Goal: Find specific page/section: Find specific page/section

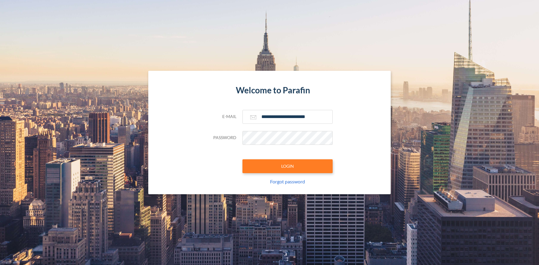
type input "**********"
click at [287, 166] on button "LOGIN" at bounding box center [288, 166] width 90 height 14
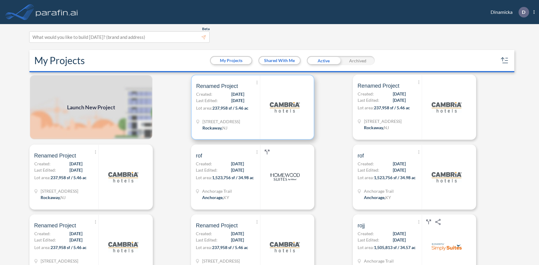
scroll to position [2, 0]
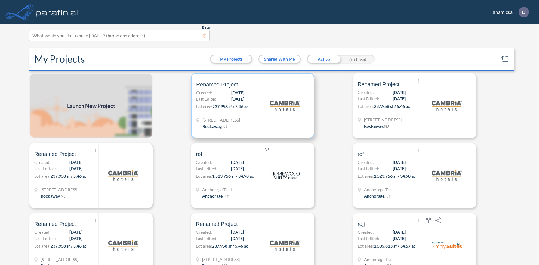
click at [253, 105] on p "Lot area: 237,958 sf / 5.46 ac" at bounding box center [228, 107] width 64 height 9
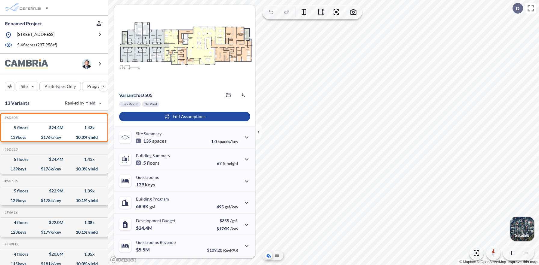
scroll to position [42, 0]
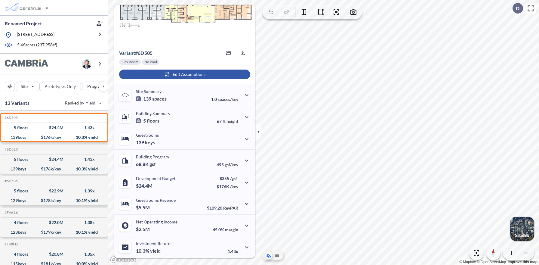
click at [184, 74] on div "button" at bounding box center [184, 75] width 131 height 10
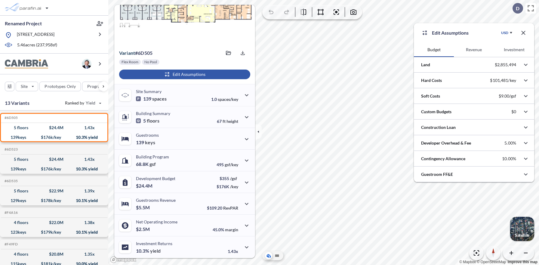
click at [474, 50] on button "Revenue" at bounding box center [474, 49] width 40 height 14
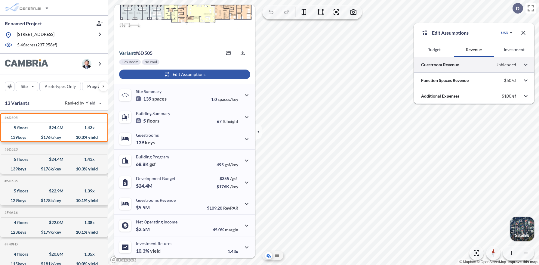
click at [474, 65] on div at bounding box center [474, 64] width 120 height 15
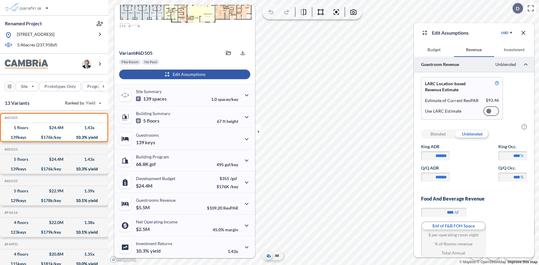
scroll to position [37, 0]
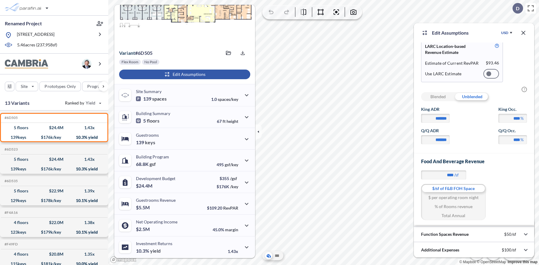
click at [492, 74] on div at bounding box center [492, 74] width 16 height 10
